Goal: Navigation & Orientation: Find specific page/section

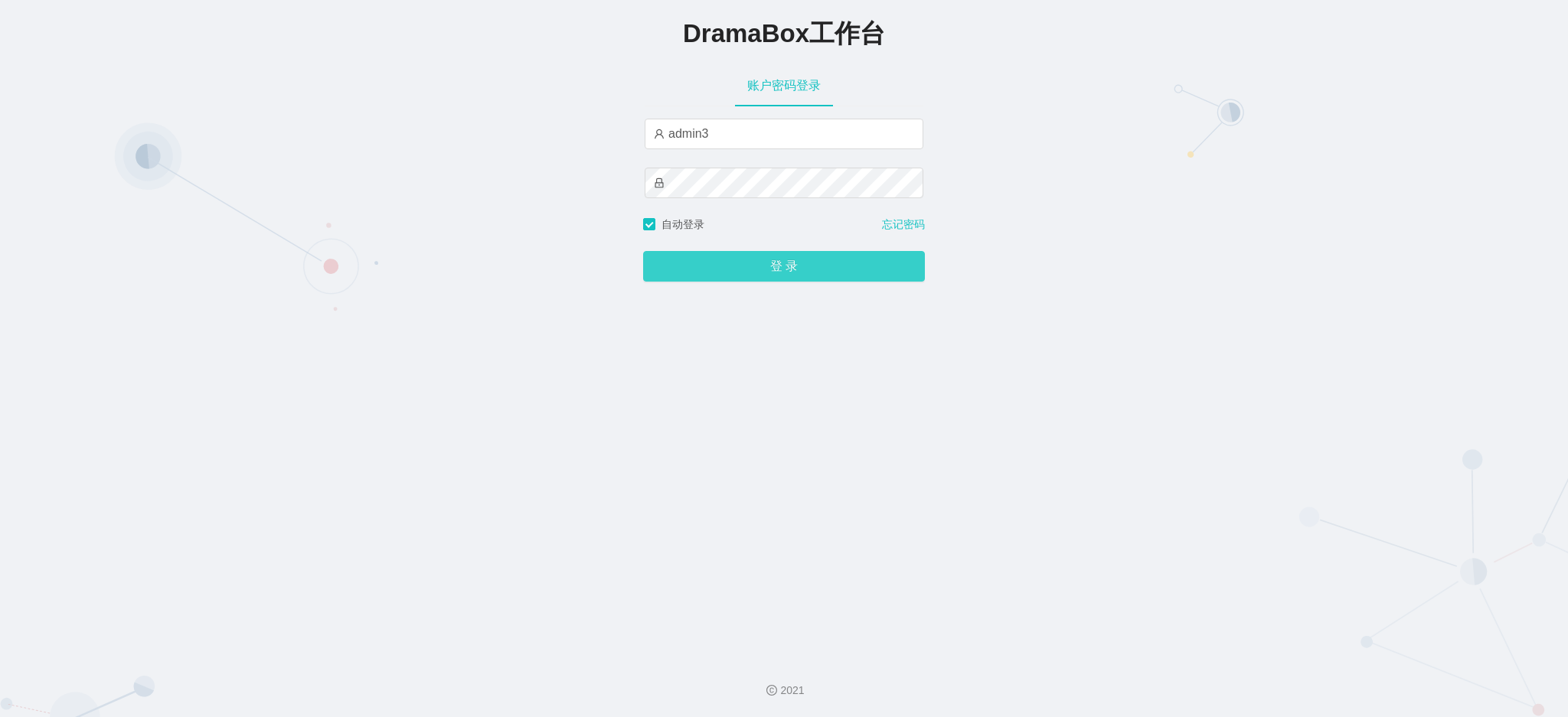
drag, startPoint x: 760, startPoint y: 267, endPoint x: 174, endPoint y: 153, distance: 597.0
click at [758, 267] on button "登 录" at bounding box center [784, 266] width 281 height 30
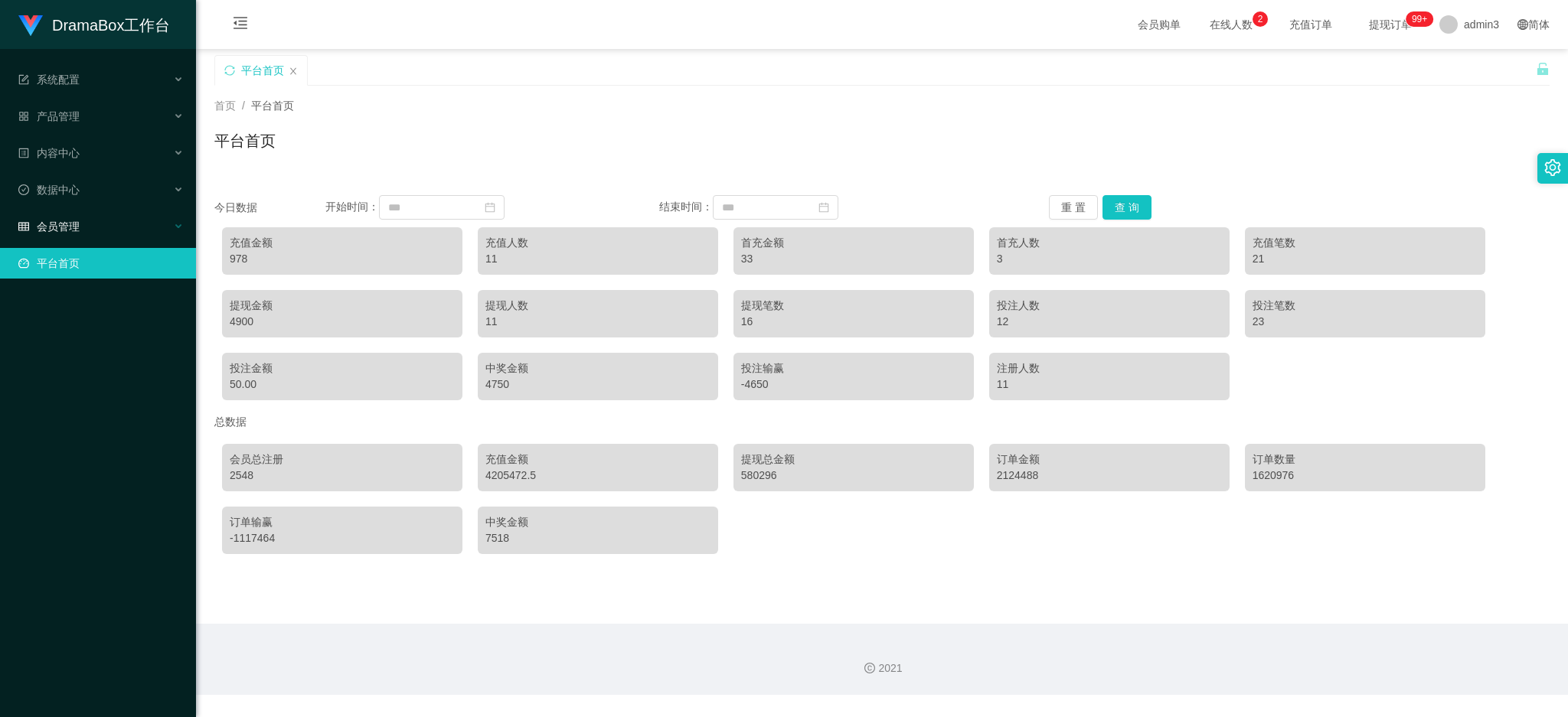
click at [66, 234] on div "会员管理" at bounding box center [97, 226] width 196 height 30
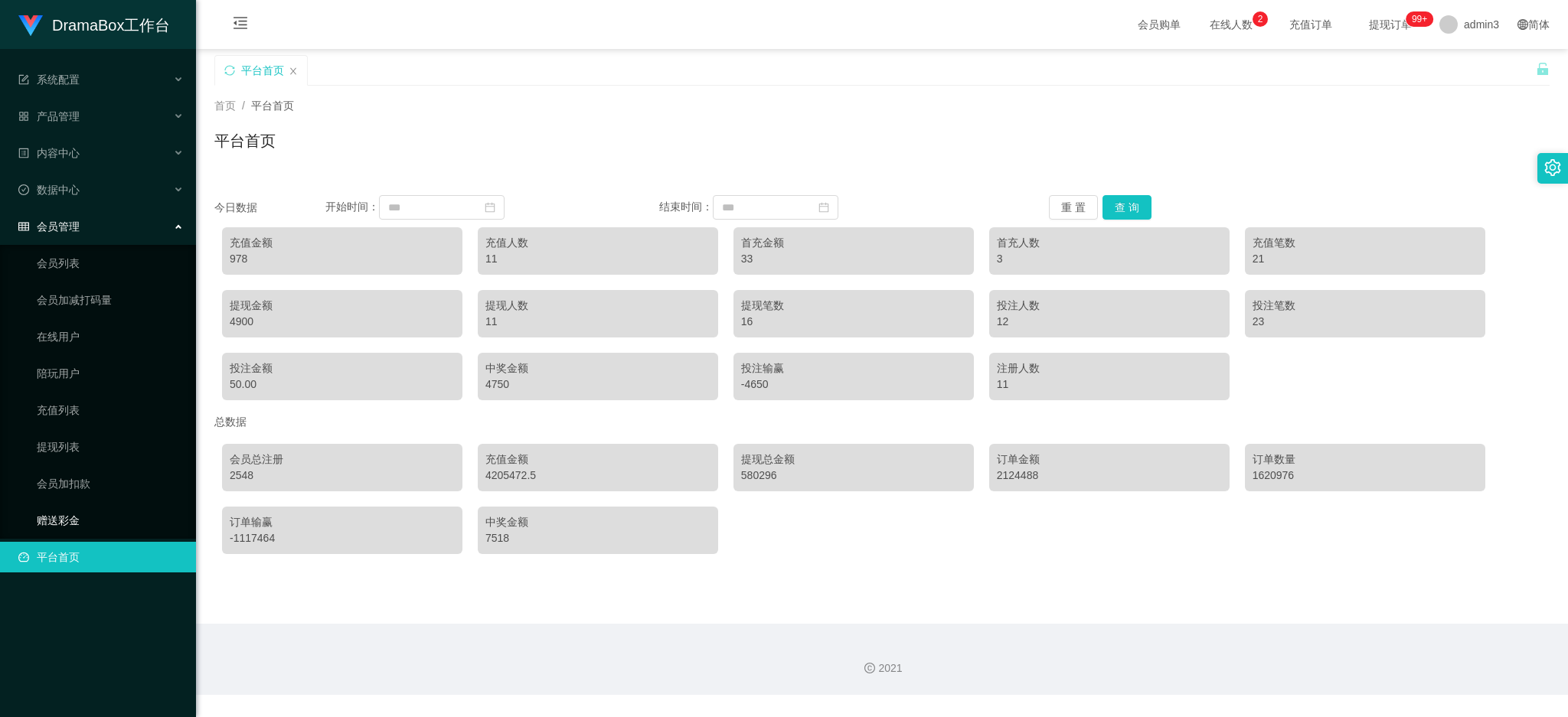
click at [76, 521] on link "赠送彩金" at bounding box center [110, 520] width 147 height 30
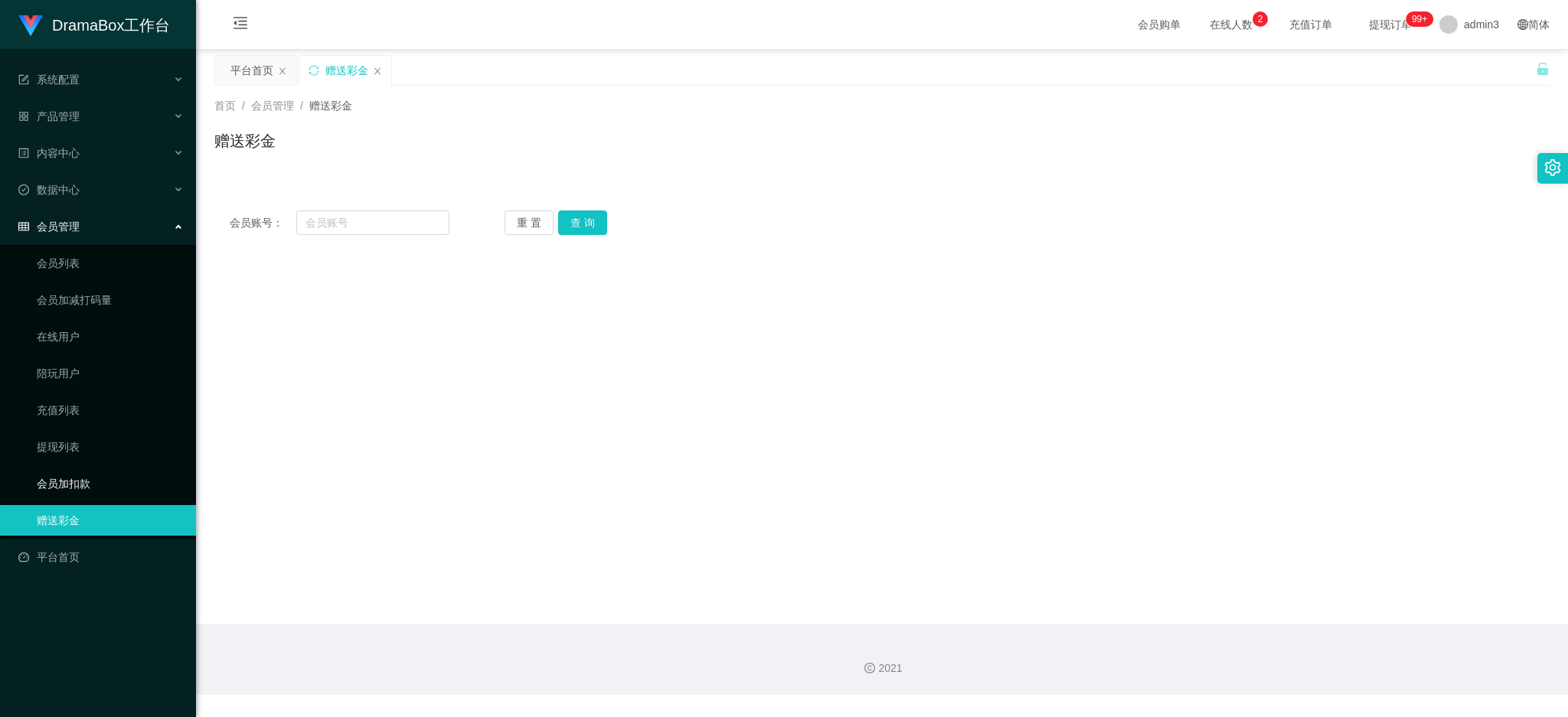
click at [74, 485] on link "会员加扣款" at bounding box center [110, 483] width 147 height 30
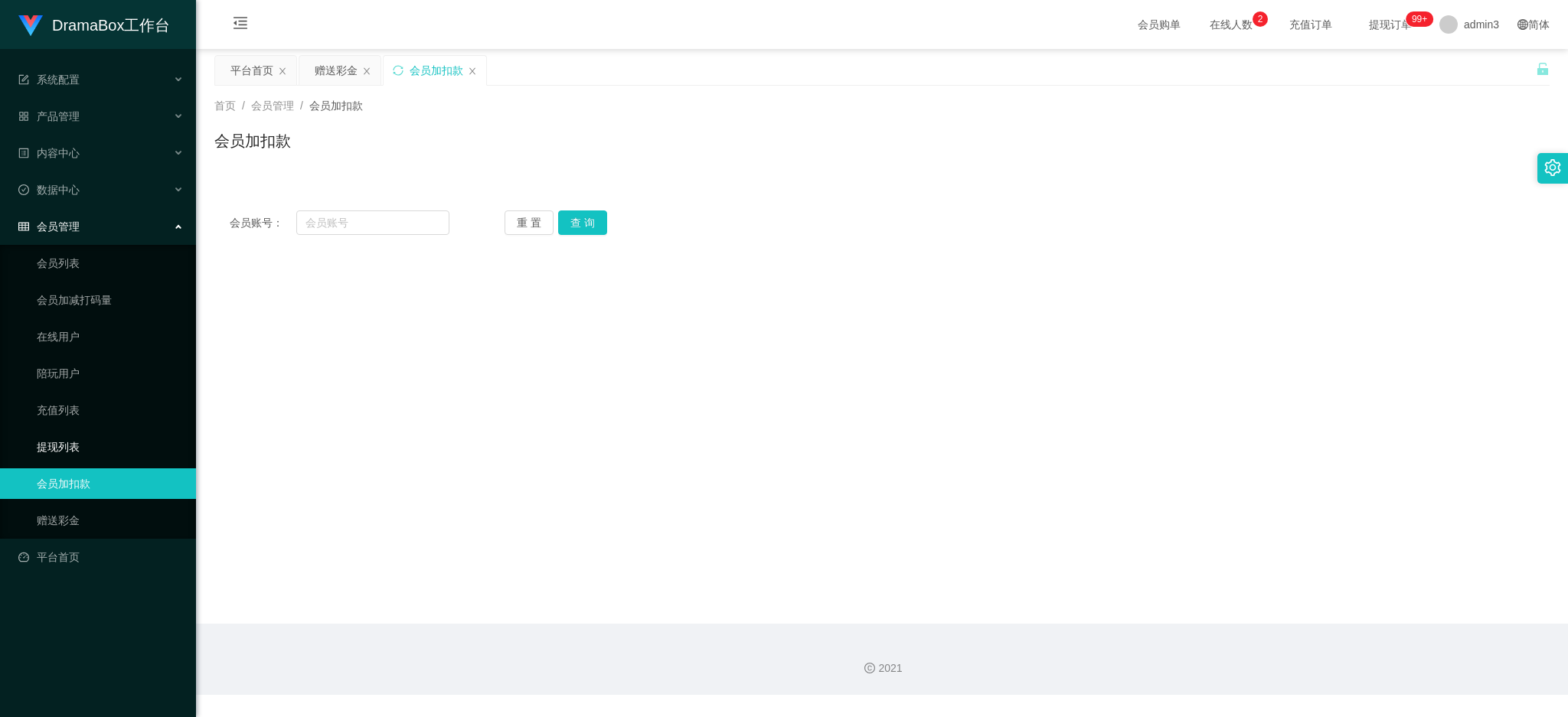
click at [59, 436] on link "提现列表" at bounding box center [110, 447] width 147 height 30
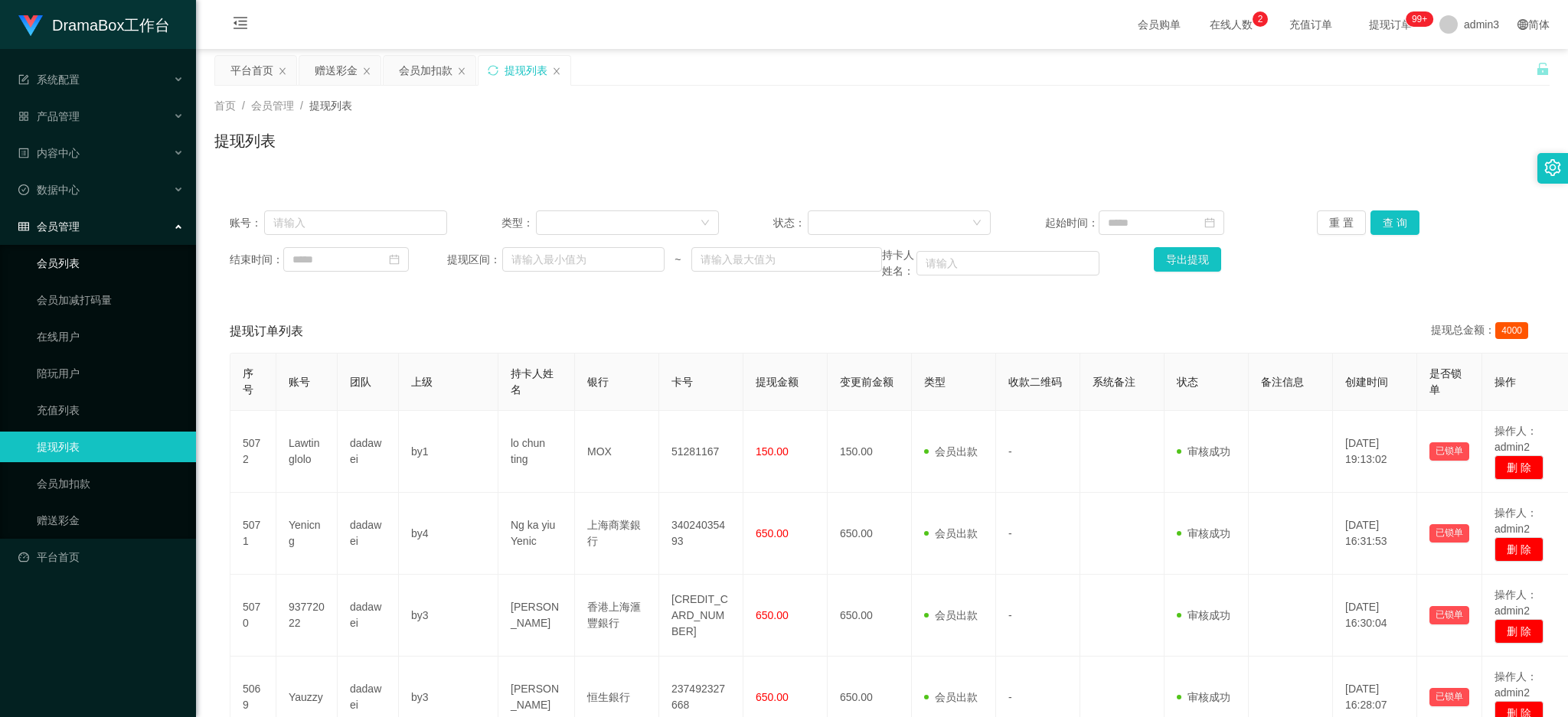
click at [87, 265] on link "会员列表" at bounding box center [110, 263] width 147 height 30
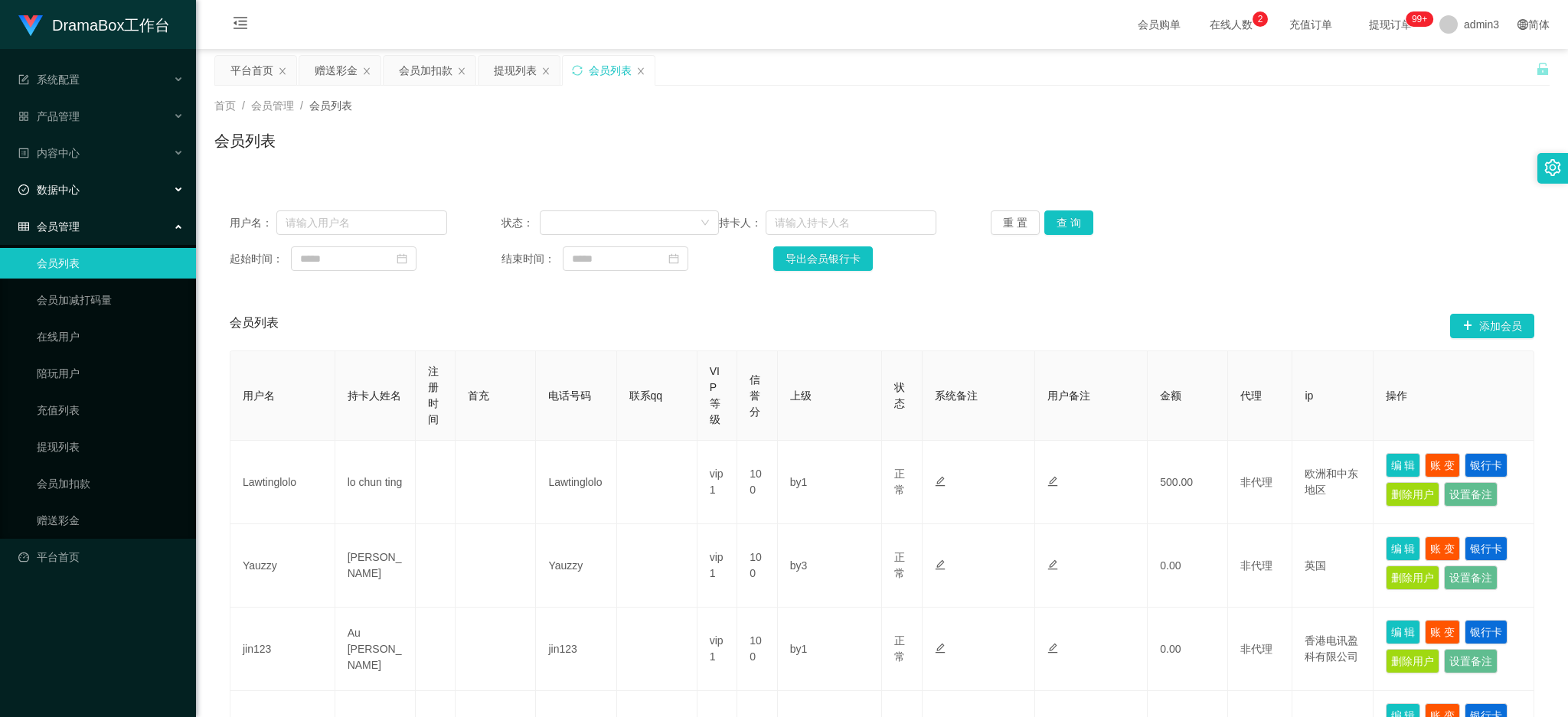
click at [59, 184] on span "数据中心" at bounding box center [49, 190] width 61 height 13
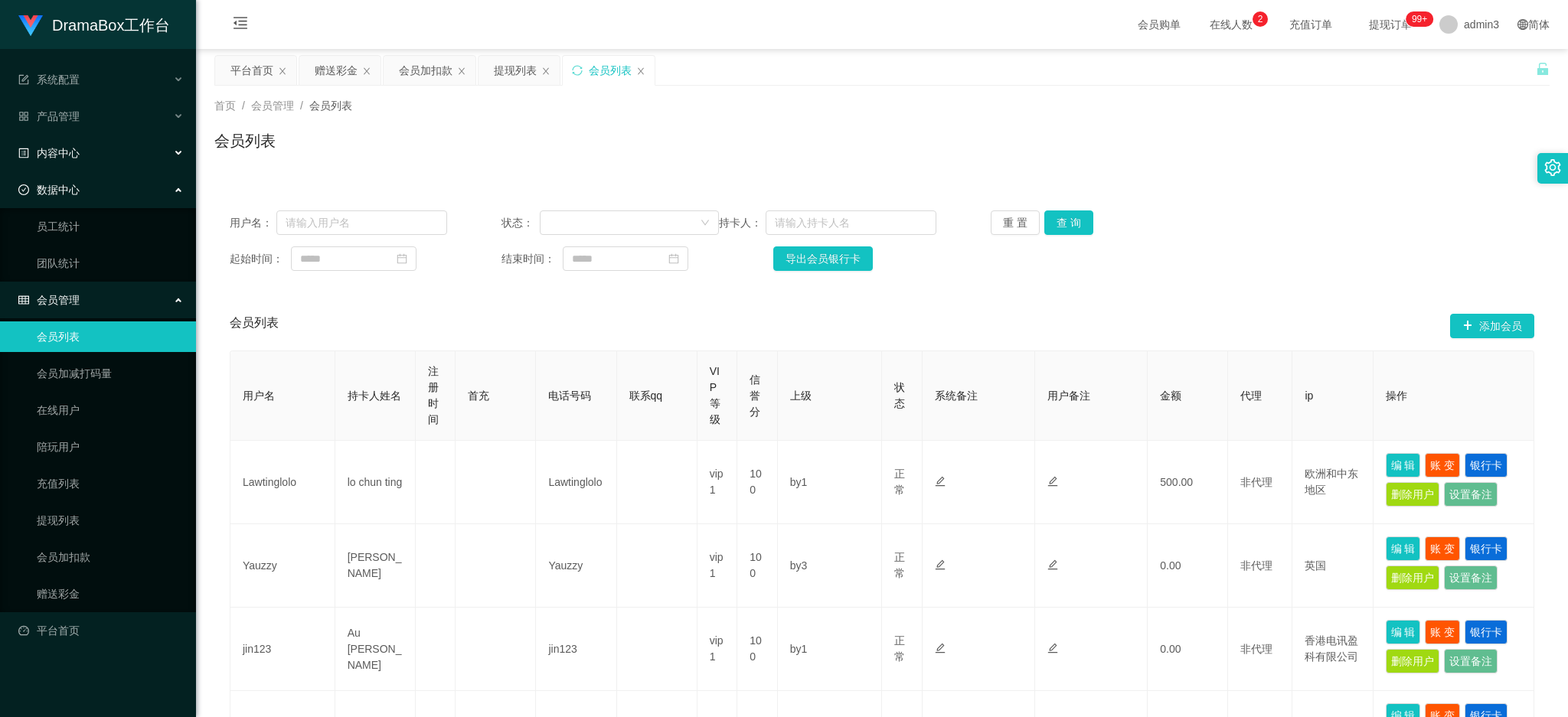
click at [67, 149] on span "内容中心" at bounding box center [49, 153] width 61 height 13
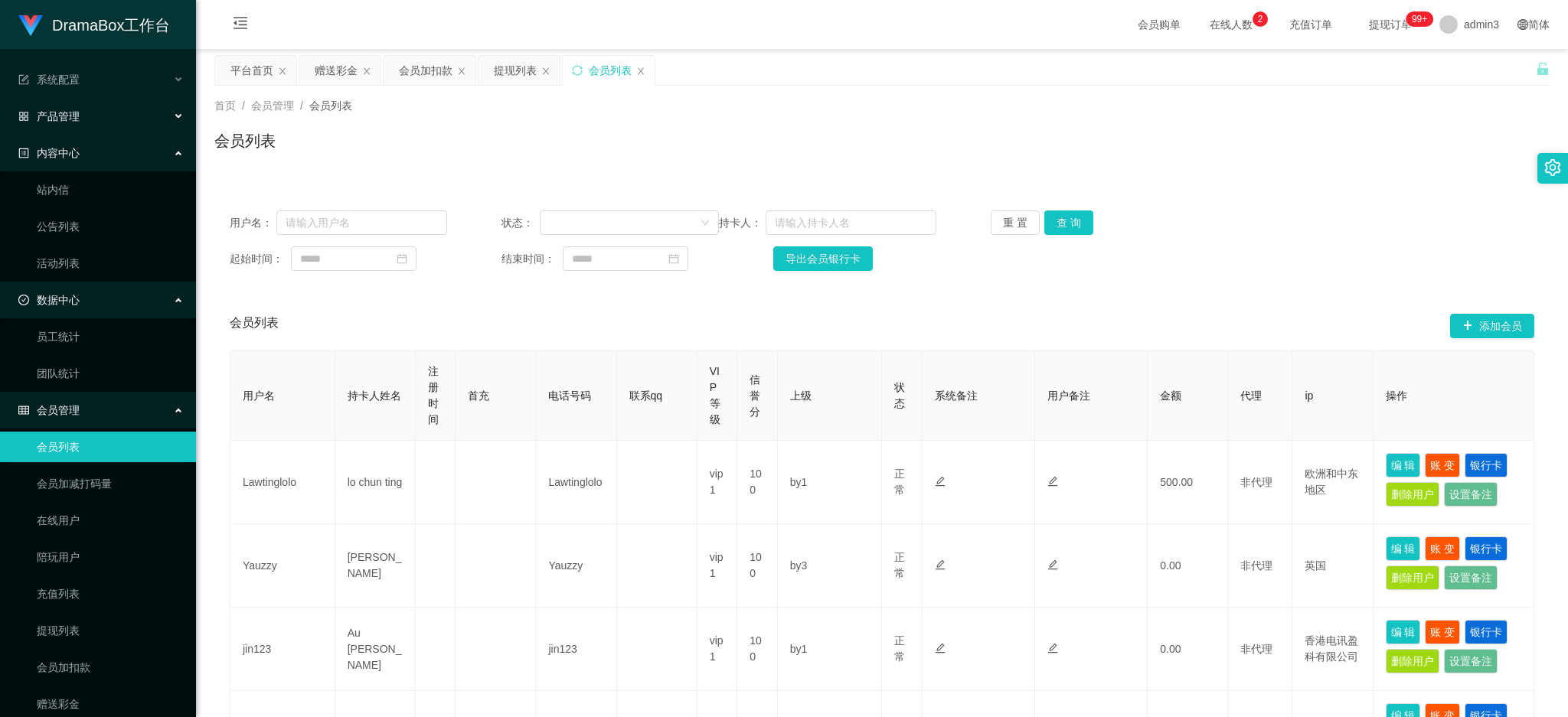
click at [69, 128] on div "产品管理" at bounding box center [97, 116] width 196 height 30
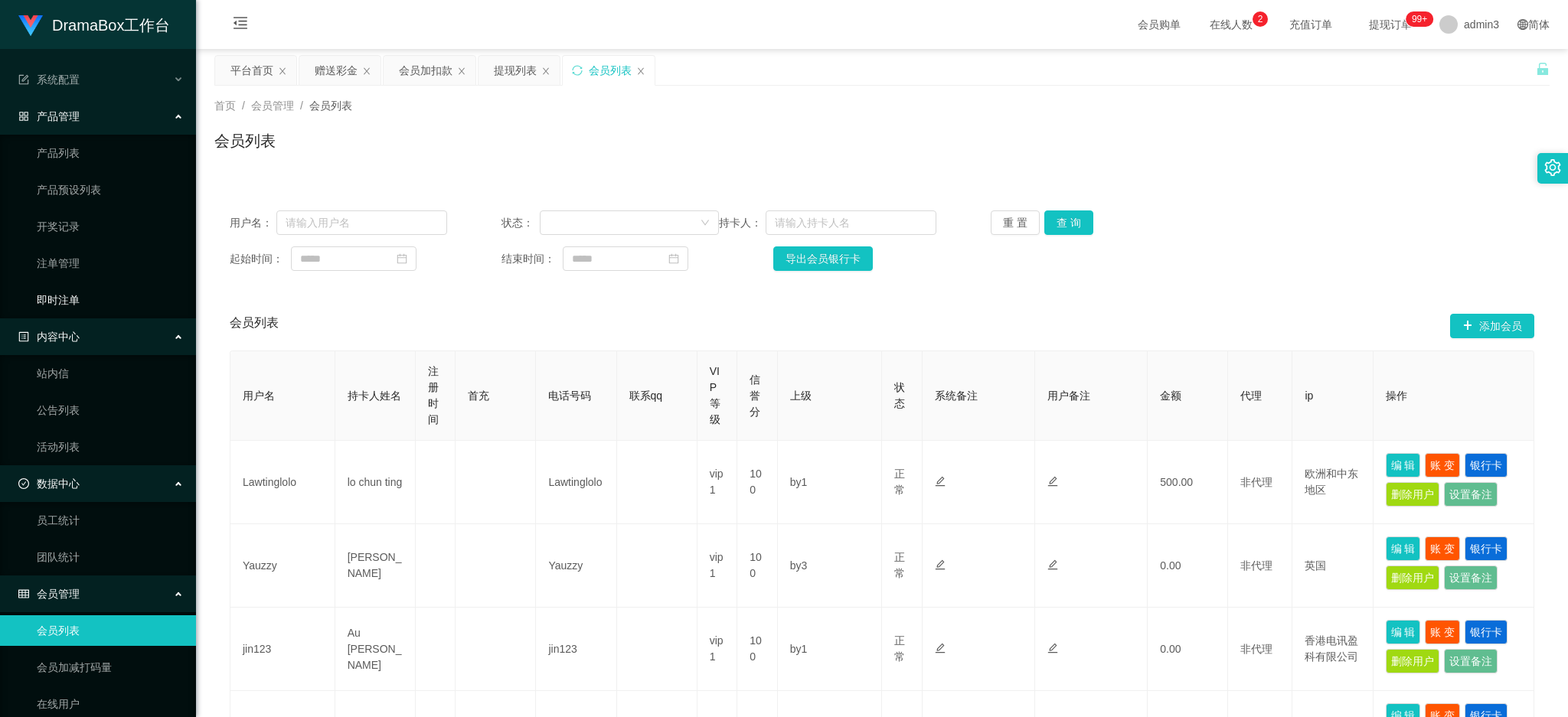
click at [63, 306] on link "即时注单" at bounding box center [110, 300] width 147 height 30
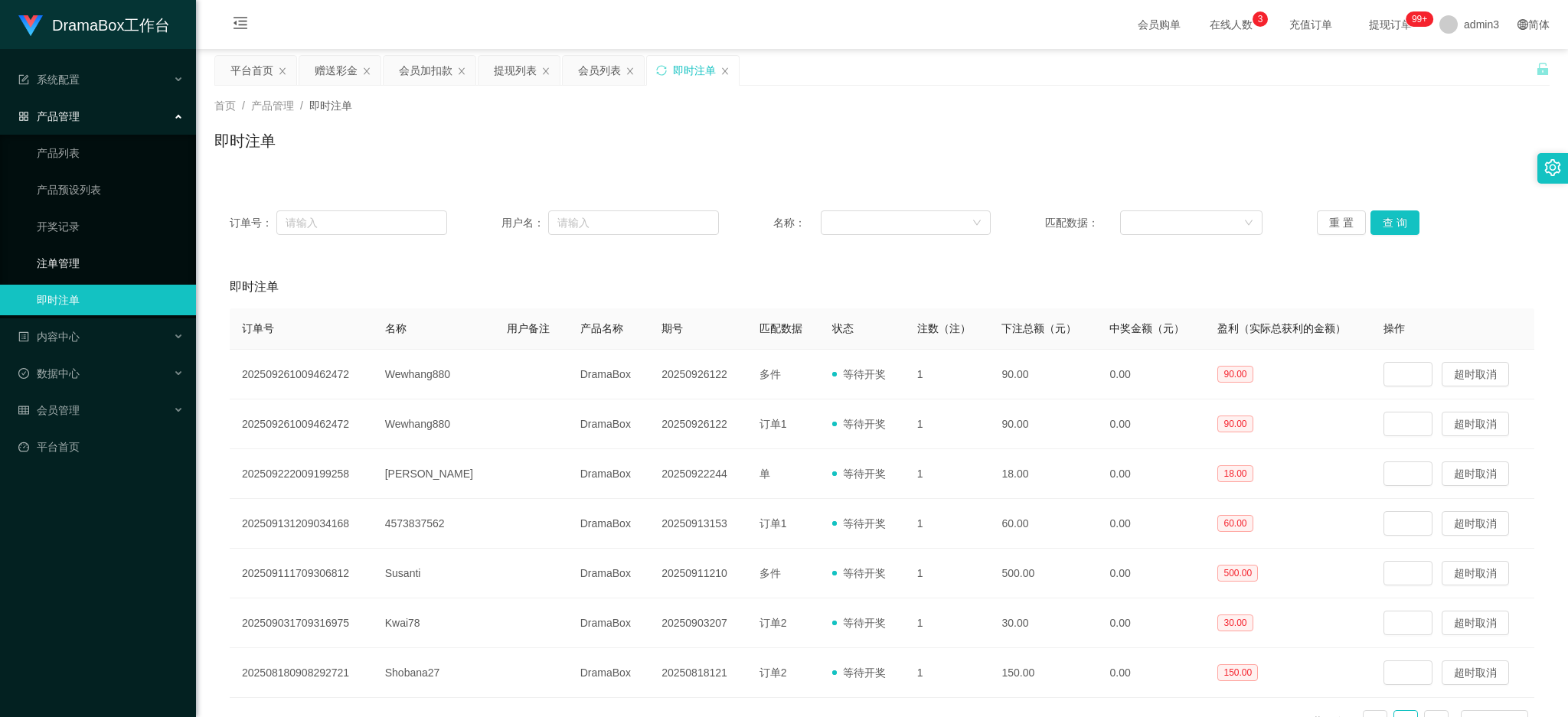
click at [63, 260] on link "注单管理" at bounding box center [110, 263] width 147 height 30
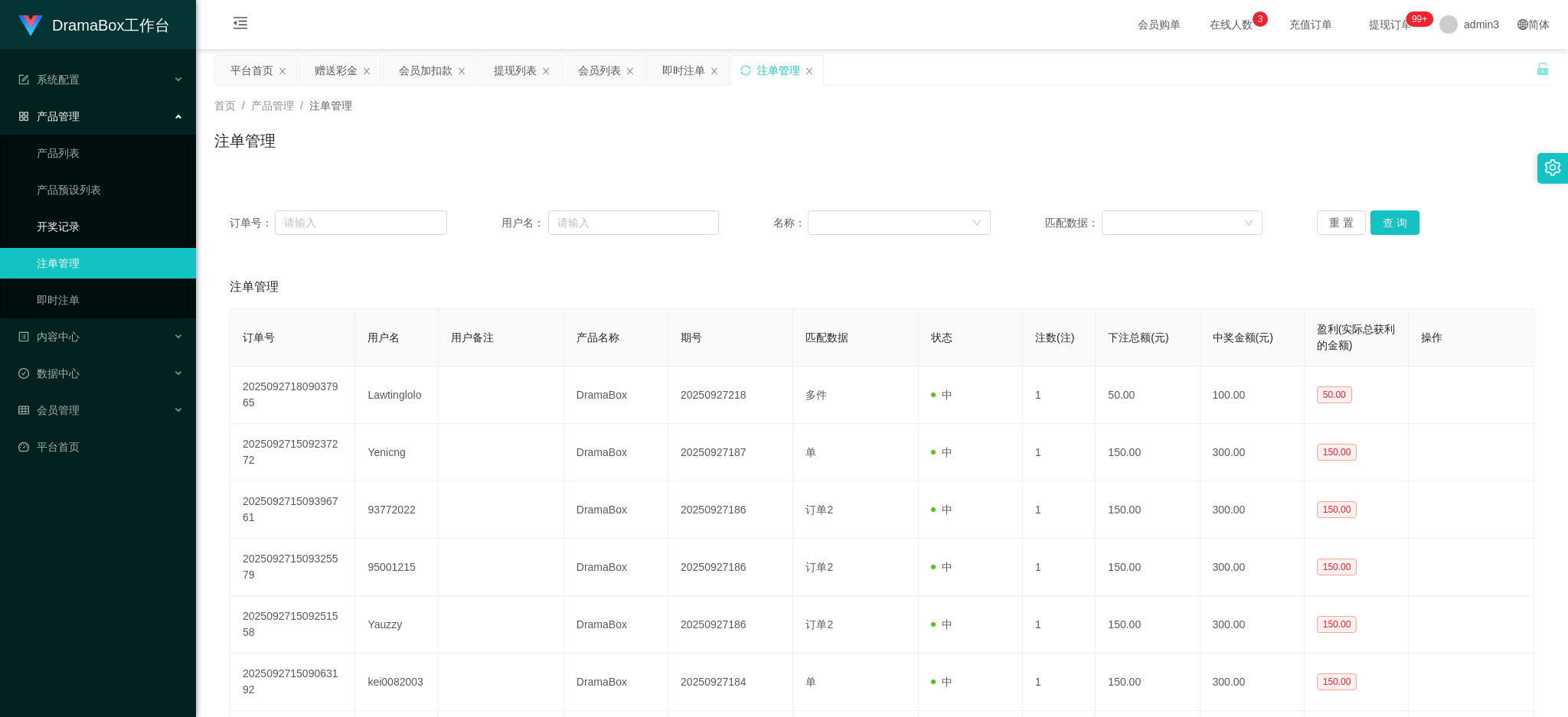
click at [71, 222] on link "开奖记录" at bounding box center [110, 226] width 147 height 30
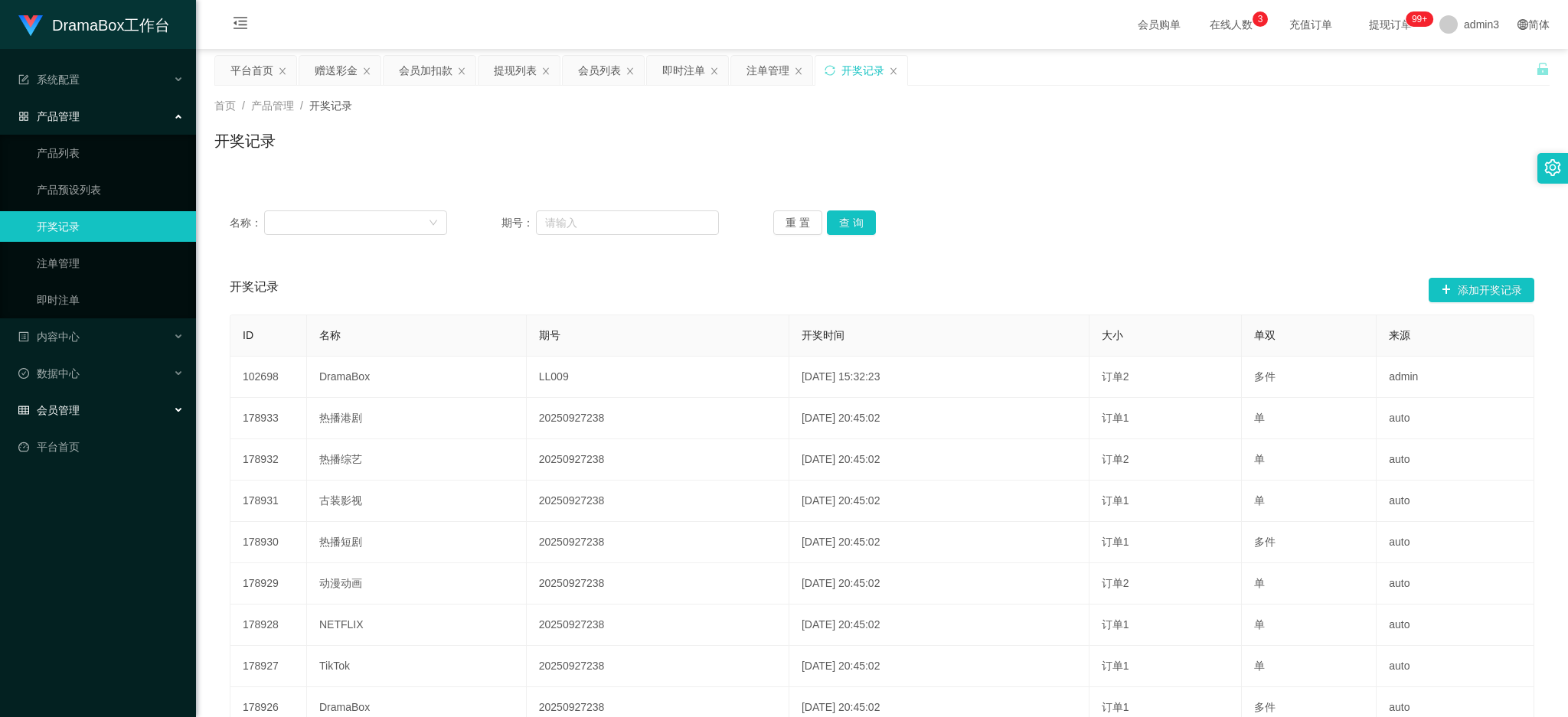
click at [53, 414] on span "会员管理" at bounding box center [49, 410] width 61 height 13
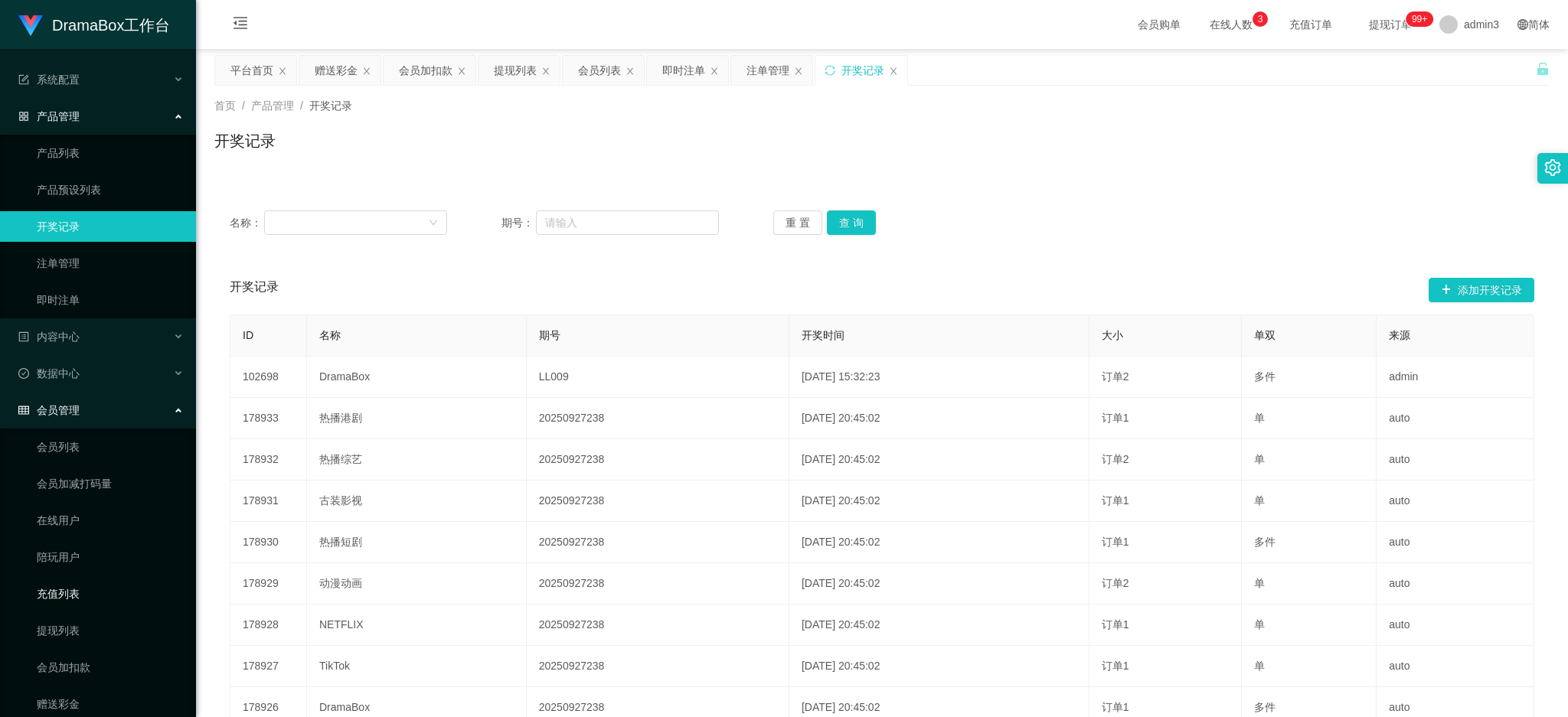
click at [45, 597] on link "充值列表" at bounding box center [110, 593] width 147 height 30
